Goal: Information Seeking & Learning: Learn about a topic

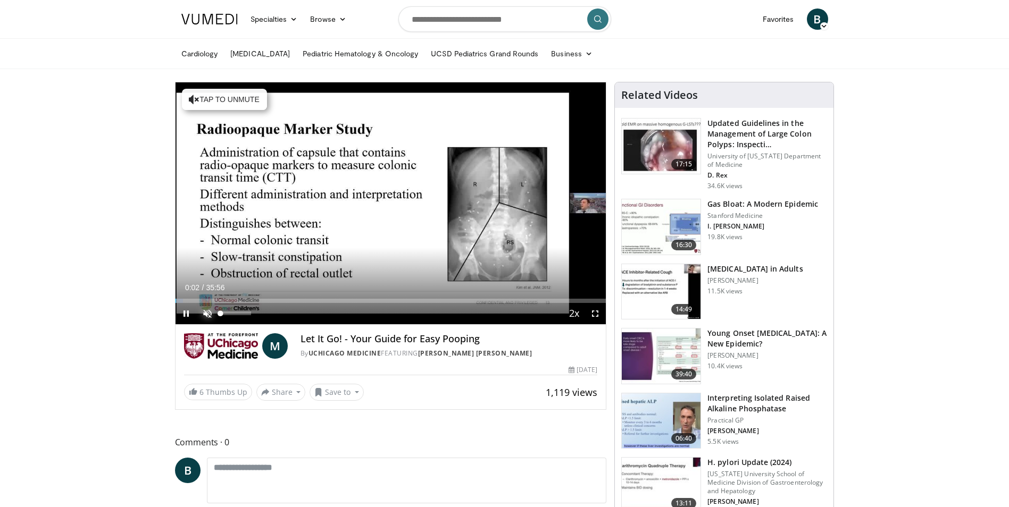
click at [210, 313] on span "Video Player" at bounding box center [207, 313] width 21 height 21
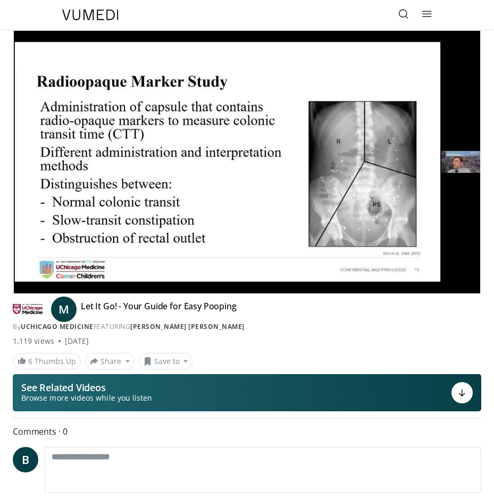
click at [474, 337] on div "1,119 views [DATE]" at bounding box center [247, 341] width 469 height 11
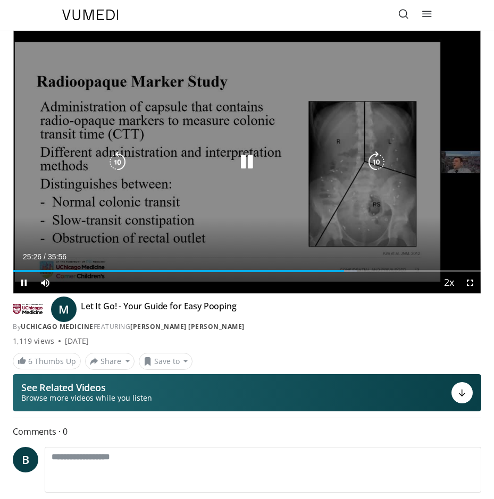
click at [117, 162] on icon "Video Player" at bounding box center [117, 162] width 21 height 21
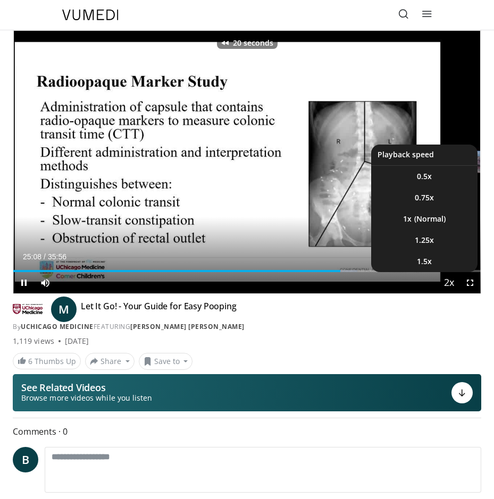
click at [452, 278] on span "Video Player" at bounding box center [448, 283] width 15 height 21
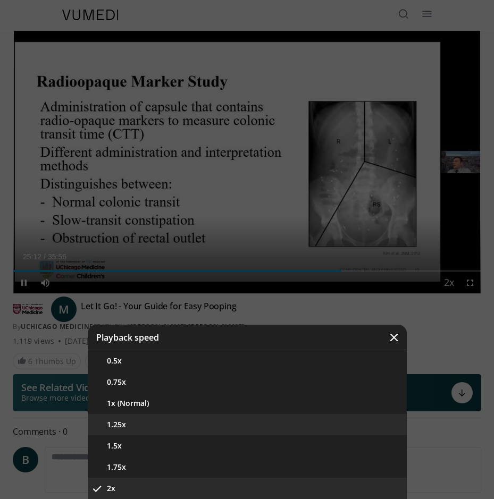
click at [112, 424] on button "1.25x" at bounding box center [247, 424] width 319 height 21
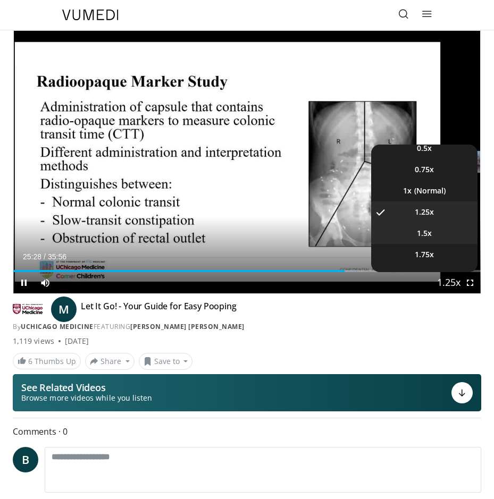
scroll to position [43, 0]
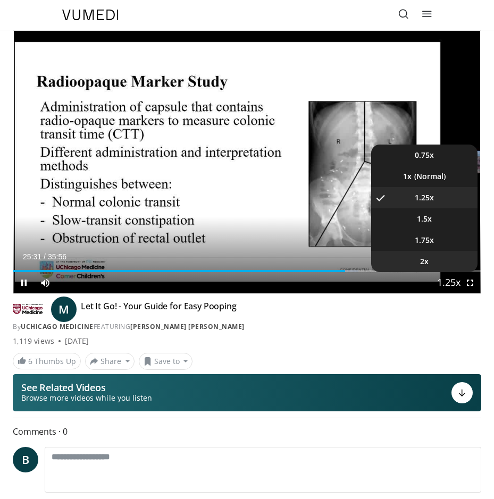
click at [439, 263] on li "2x" at bounding box center [424, 261] width 106 height 21
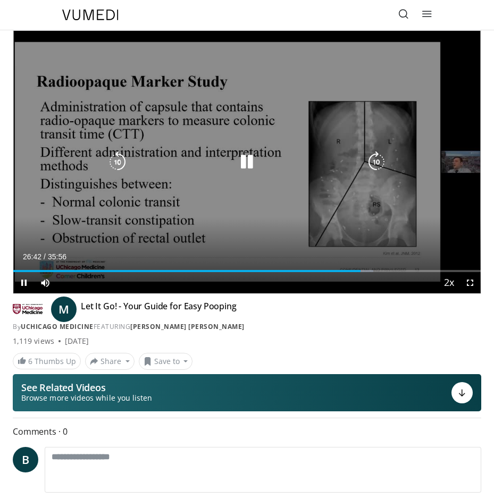
click at [115, 165] on icon "Video Player" at bounding box center [117, 162] width 21 height 21
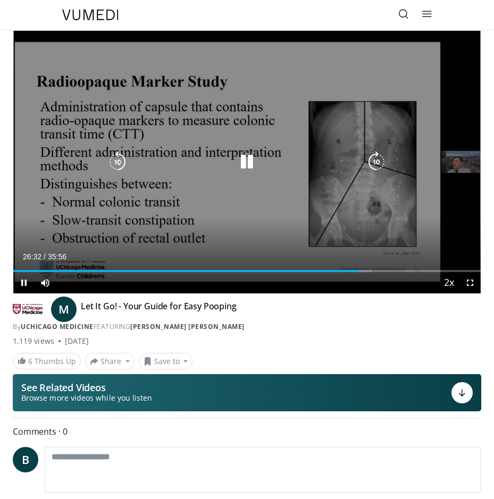
click at [253, 161] on icon "Video Player" at bounding box center [246, 162] width 21 height 21
click at [243, 172] on icon "Video Player" at bounding box center [246, 162] width 21 height 21
click at [248, 156] on icon "Video Player" at bounding box center [246, 162] width 21 height 21
click at [257, 157] on icon "Video Player" at bounding box center [246, 162] width 21 height 21
click at [246, 161] on icon "Video Player" at bounding box center [246, 162] width 21 height 21
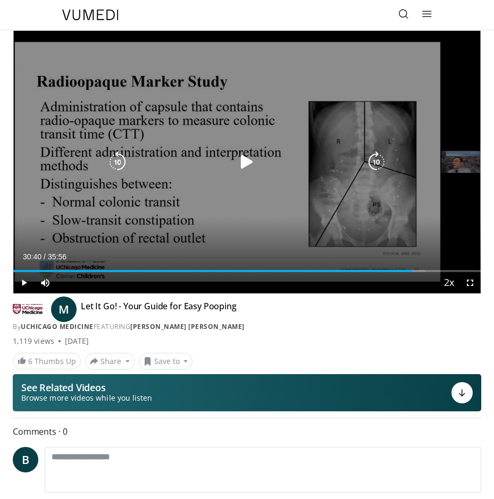
click at [233, 159] on div "Video Player" at bounding box center [247, 162] width 280 height 21
click at [251, 159] on icon "Video Player" at bounding box center [246, 162] width 21 height 21
click at [112, 155] on icon "Video Player" at bounding box center [117, 162] width 21 height 21
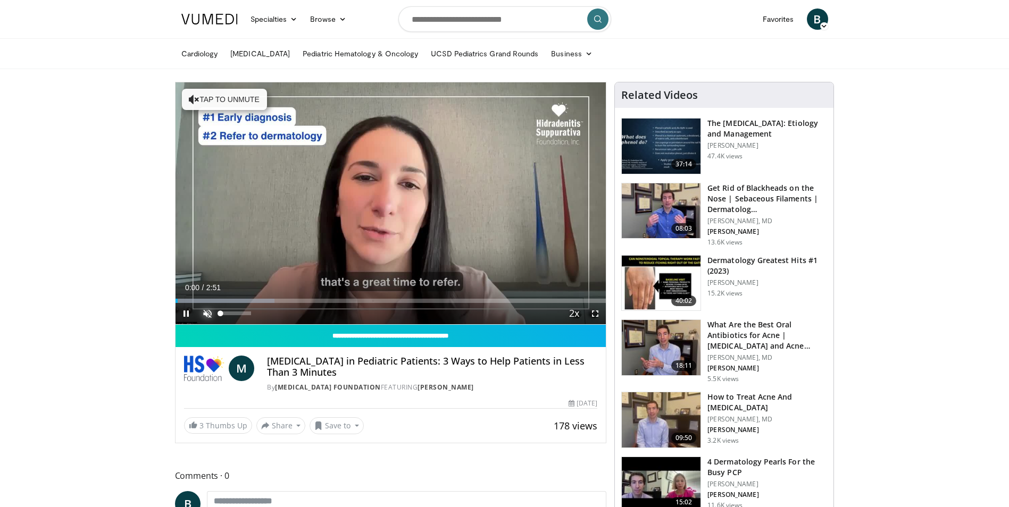
click at [212, 314] on span "Video Player" at bounding box center [207, 313] width 21 height 21
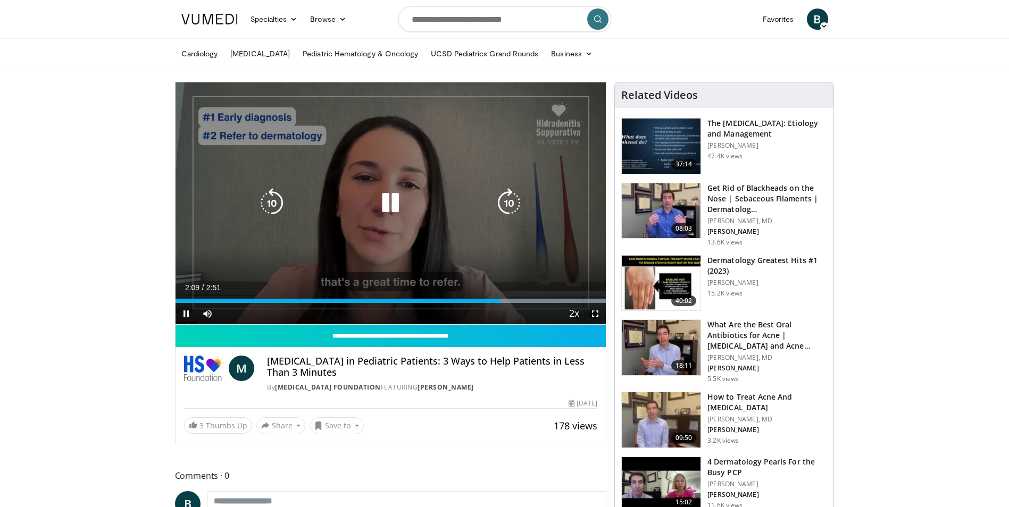
click at [257, 193] on icon "Video Player" at bounding box center [272, 203] width 30 height 30
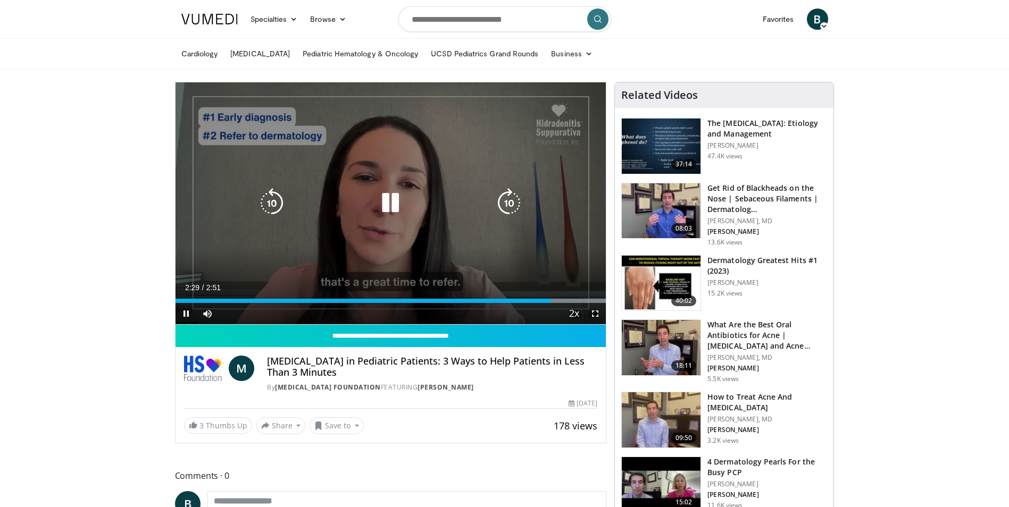
click at [272, 208] on icon "Video Player" at bounding box center [272, 203] width 30 height 30
click at [269, 211] on icon "Video Player" at bounding box center [272, 203] width 30 height 30
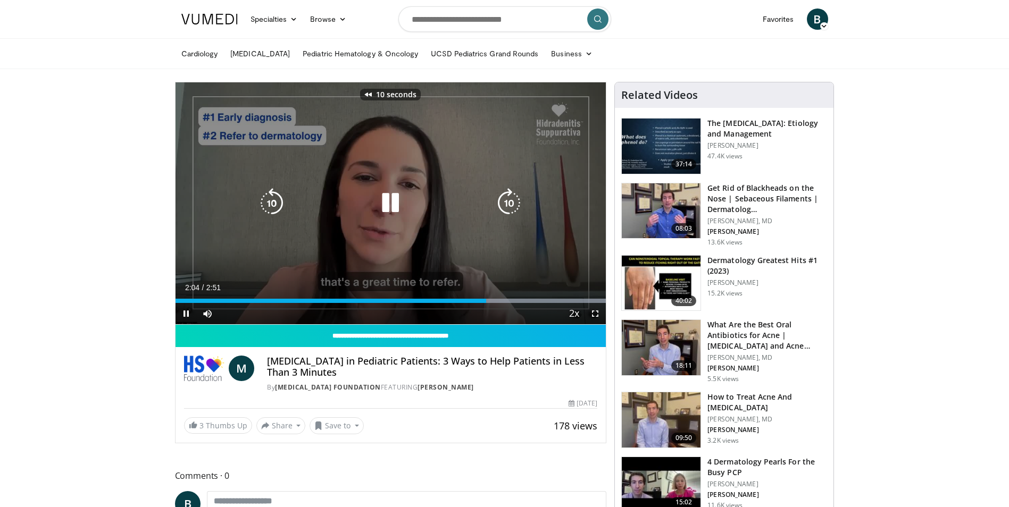
click at [269, 211] on icon "Video Player" at bounding box center [272, 203] width 30 height 30
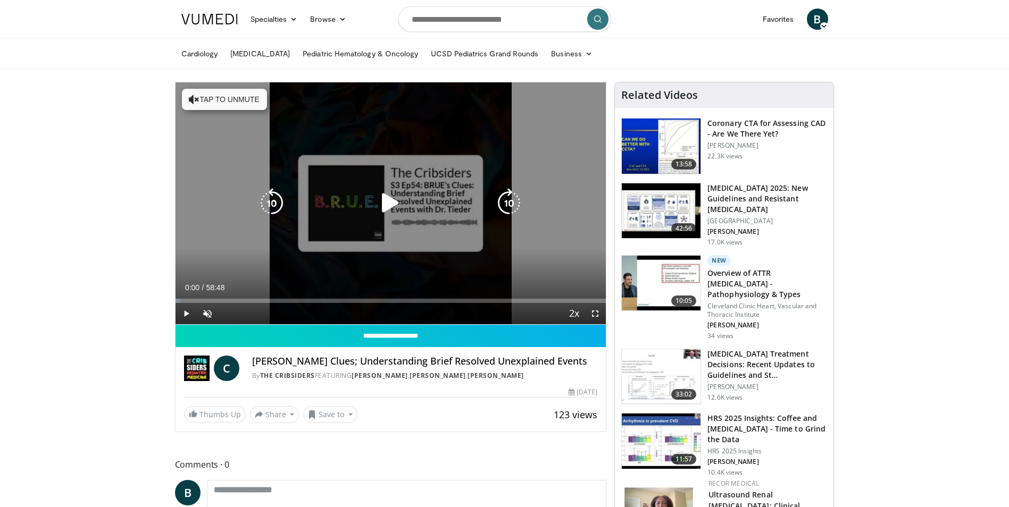
click at [392, 194] on icon "Video Player" at bounding box center [391, 203] width 30 height 30
drag, startPoint x: 244, startPoint y: 94, endPoint x: 264, endPoint y: 113, distance: 28.2
click at [243, 94] on button "Tap to unmute" at bounding box center [224, 99] width 85 height 21
click at [524, 195] on div "10 seconds Tap to unmute" at bounding box center [391, 203] width 431 height 242
click at [508, 199] on icon "Video Player" at bounding box center [509, 203] width 30 height 30
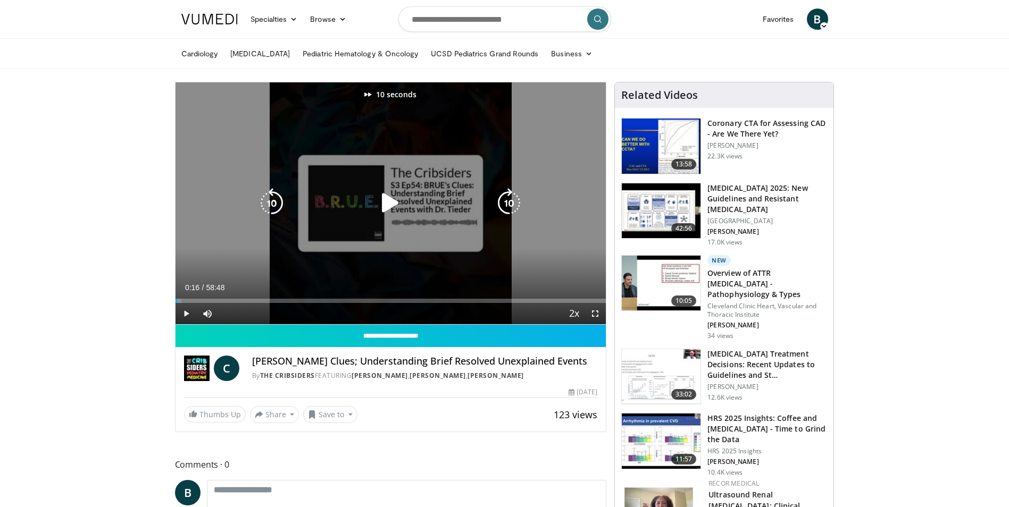
click at [508, 199] on icon "Video Player" at bounding box center [509, 203] width 30 height 30
click at [392, 203] on icon "Video Player" at bounding box center [391, 203] width 30 height 30
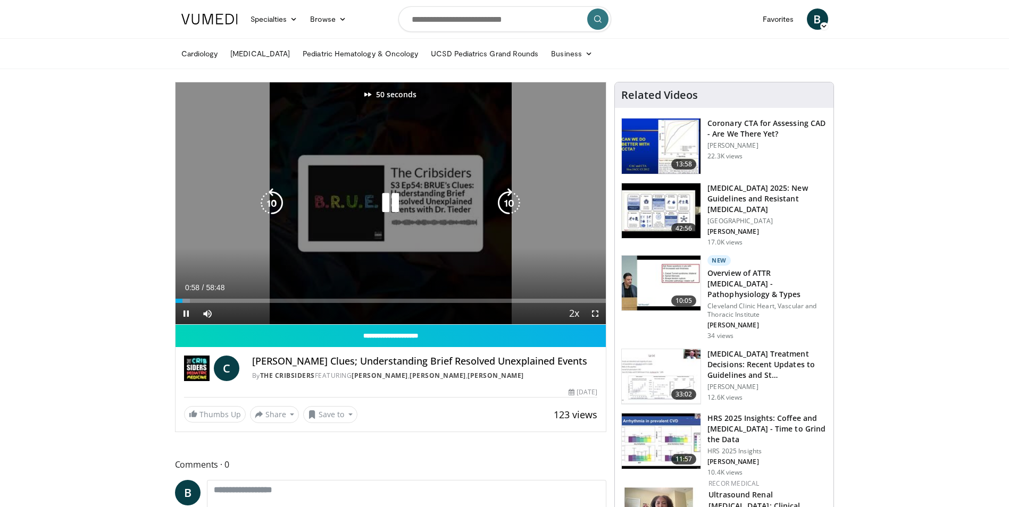
click at [504, 203] on icon "Video Player" at bounding box center [509, 203] width 30 height 30
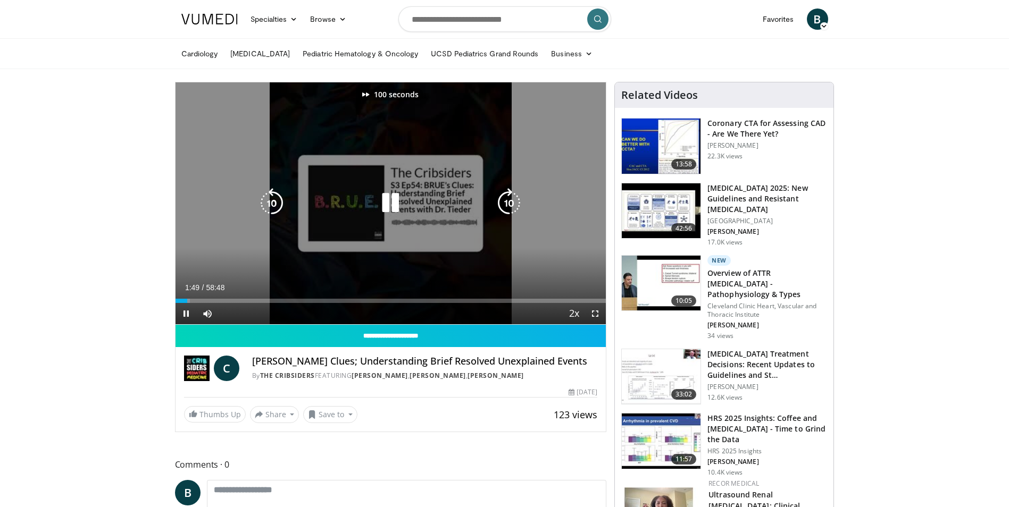
click at [504, 203] on icon "Video Player" at bounding box center [509, 203] width 30 height 30
click at [503, 203] on icon "Video Player" at bounding box center [509, 203] width 30 height 30
click at [502, 204] on icon "Video Player" at bounding box center [509, 203] width 30 height 30
click at [500, 204] on icon "Video Player" at bounding box center [509, 203] width 30 height 30
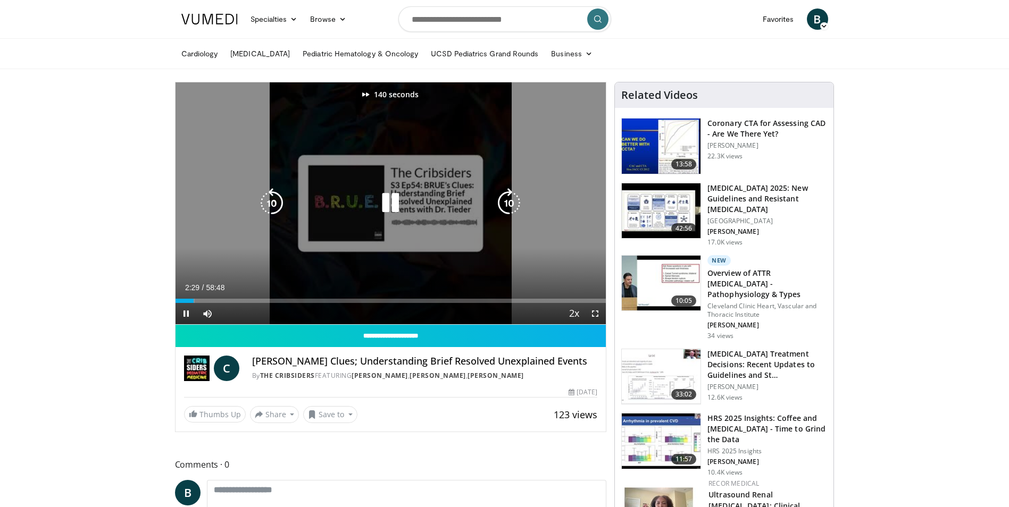
click at [500, 205] on icon "Video Player" at bounding box center [509, 203] width 30 height 30
click at [504, 205] on icon "Video Player" at bounding box center [509, 203] width 30 height 30
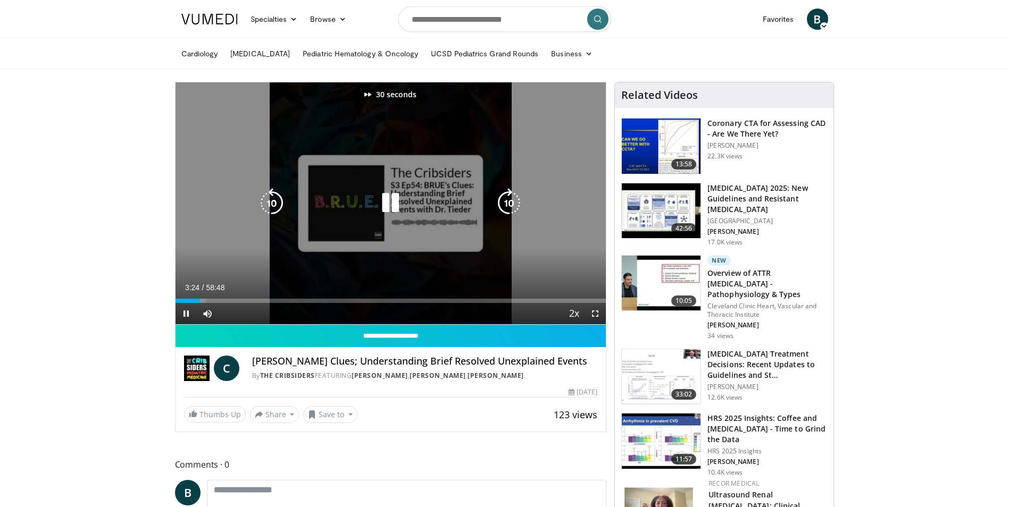
click at [504, 205] on icon "Video Player" at bounding box center [509, 203] width 30 height 30
click at [500, 213] on icon "Video Player" at bounding box center [509, 203] width 30 height 30
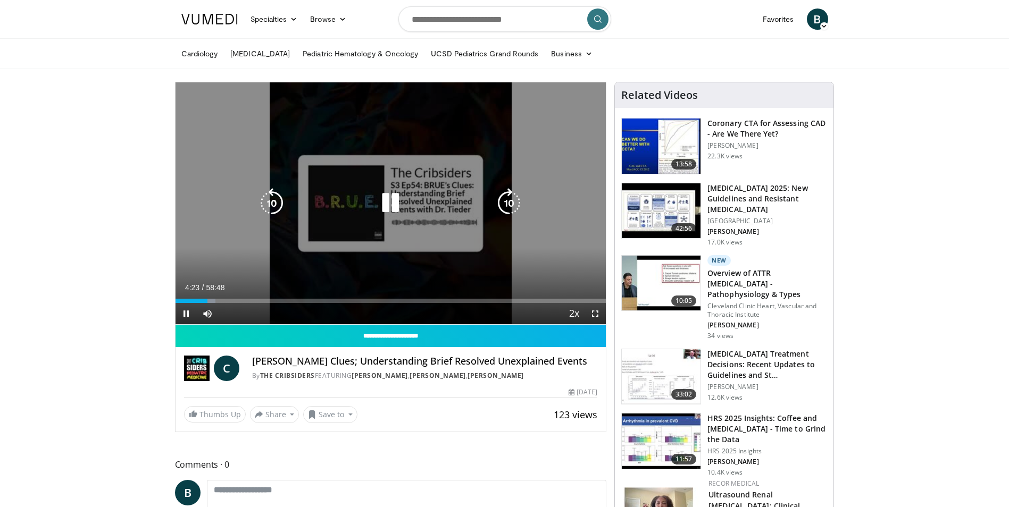
click at [500, 213] on icon "Video Player" at bounding box center [509, 203] width 30 height 30
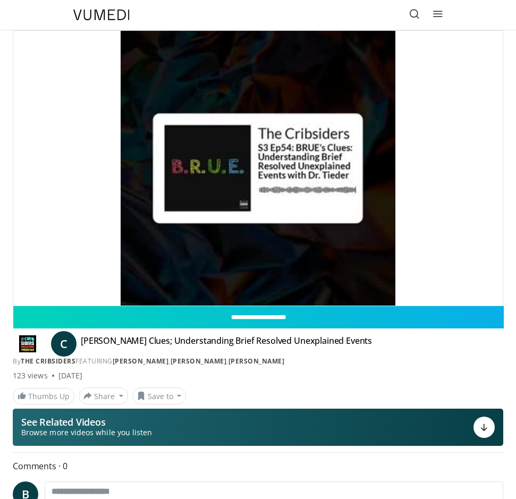
click at [0, 116] on html "Specialties Adult & Family Medicine Allergy, Asthma, Immunology Anesthesiology …" at bounding box center [258, 249] width 516 height 499
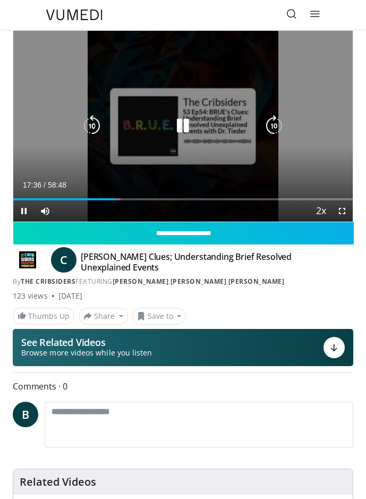
click at [101, 127] on icon "Video Player" at bounding box center [91, 125] width 21 height 21
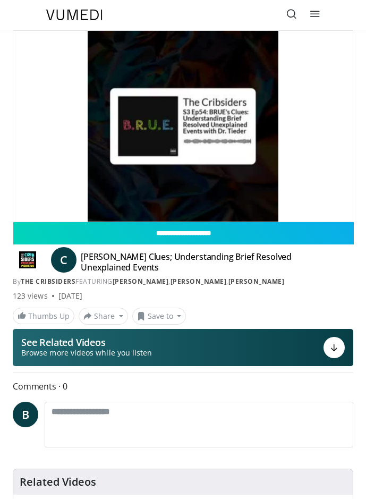
click at [344, 319] on div "Thumbs Up Share BRUE’s Clues; Understandi... × Enter one or more e-mail address…" at bounding box center [183, 316] width 357 height 17
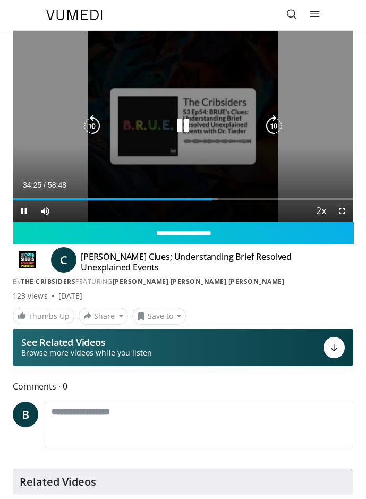
click at [188, 131] on icon "Video Player" at bounding box center [182, 125] width 21 height 21
click at [178, 125] on icon "Video Player" at bounding box center [182, 125] width 21 height 21
click at [268, 124] on icon "Video Player" at bounding box center [274, 125] width 21 height 21
click at [185, 124] on icon "Video Player" at bounding box center [182, 125] width 21 height 21
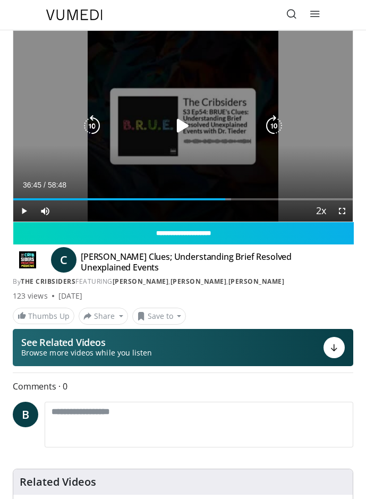
click at [178, 122] on icon "Video Player" at bounding box center [182, 125] width 21 height 21
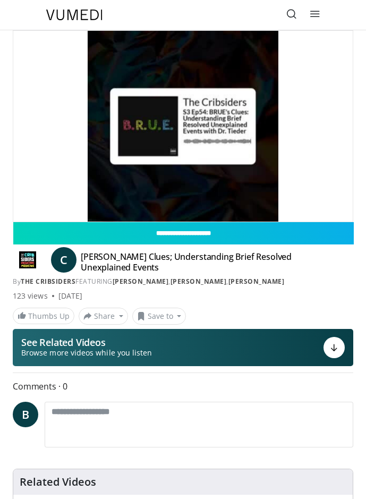
click at [347, 400] on div "Comments 0 B Add images and documents Browse for files to upload or drag and dr…" at bounding box center [183, 415] width 341 height 71
click at [332, 276] on div "C BRUE’s Clues; Understanding Brief Resolved Unexplained Events By The Cribside…" at bounding box center [183, 269] width 341 height 35
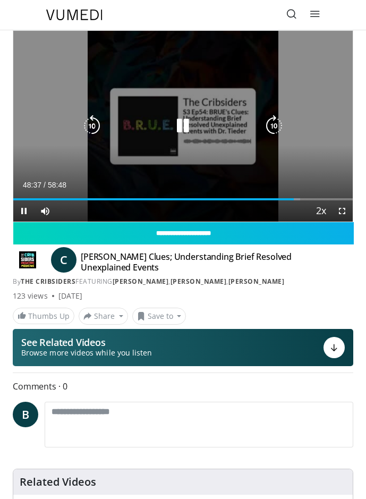
click at [186, 121] on icon "Video Player" at bounding box center [182, 125] width 21 height 21
